Goal: Task Accomplishment & Management: Manage account settings

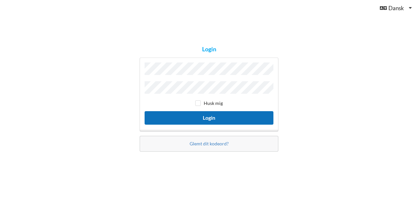
click at [185, 118] on button "Login" at bounding box center [209, 117] width 129 height 13
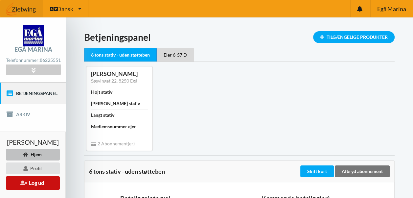
click at [46, 180] on button "Log ud" at bounding box center [33, 182] width 54 height 13
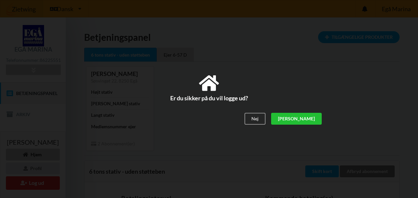
click at [315, 118] on div "[PERSON_NAME]" at bounding box center [296, 119] width 51 height 12
